Goal: Task Accomplishment & Management: Manage account settings

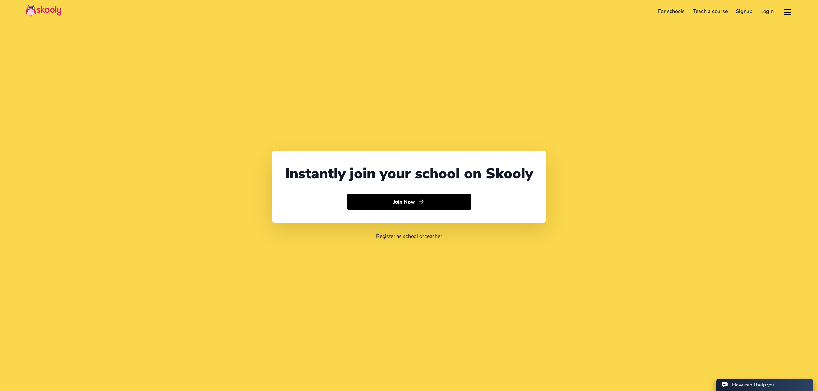
select select "971"
select select "[GEOGRAPHIC_DATA]"
select select "[GEOGRAPHIC_DATA]/[GEOGRAPHIC_DATA]"
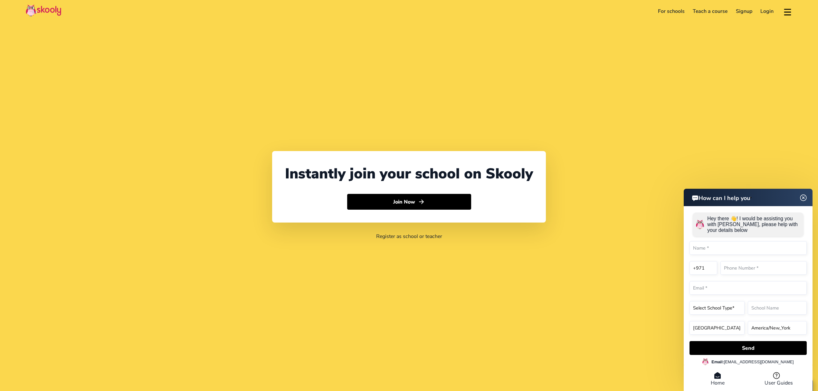
click at [763, 9] on link "Login" at bounding box center [767, 11] width 22 height 10
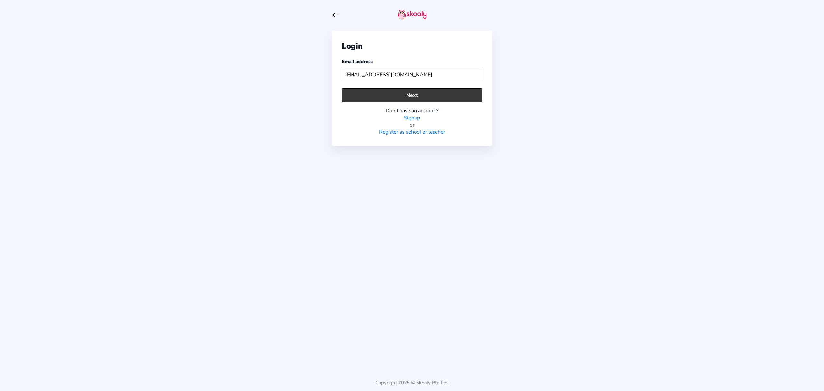
type input "[EMAIL_ADDRESS][DOMAIN_NAME]"
click at [413, 93] on button "Next" at bounding box center [412, 95] width 140 height 14
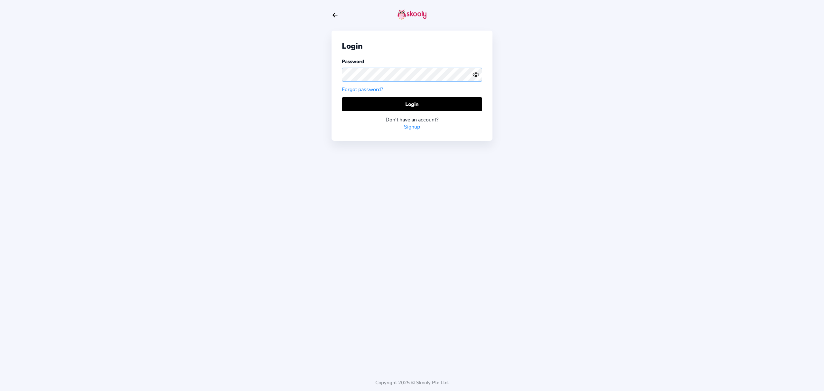
click at [303, 75] on div "Login Password Forgot password? Login Don't have an account? Signup Copyright 2…" at bounding box center [412, 195] width 824 height 391
drag, startPoint x: 477, startPoint y: 74, endPoint x: 473, endPoint y: 74, distance: 3.9
click at [477, 74] on icon "Eye" at bounding box center [476, 74] width 7 height 7
click at [376, 101] on button "Login" at bounding box center [412, 104] width 140 height 14
